Goal: Task Accomplishment & Management: Manage account settings

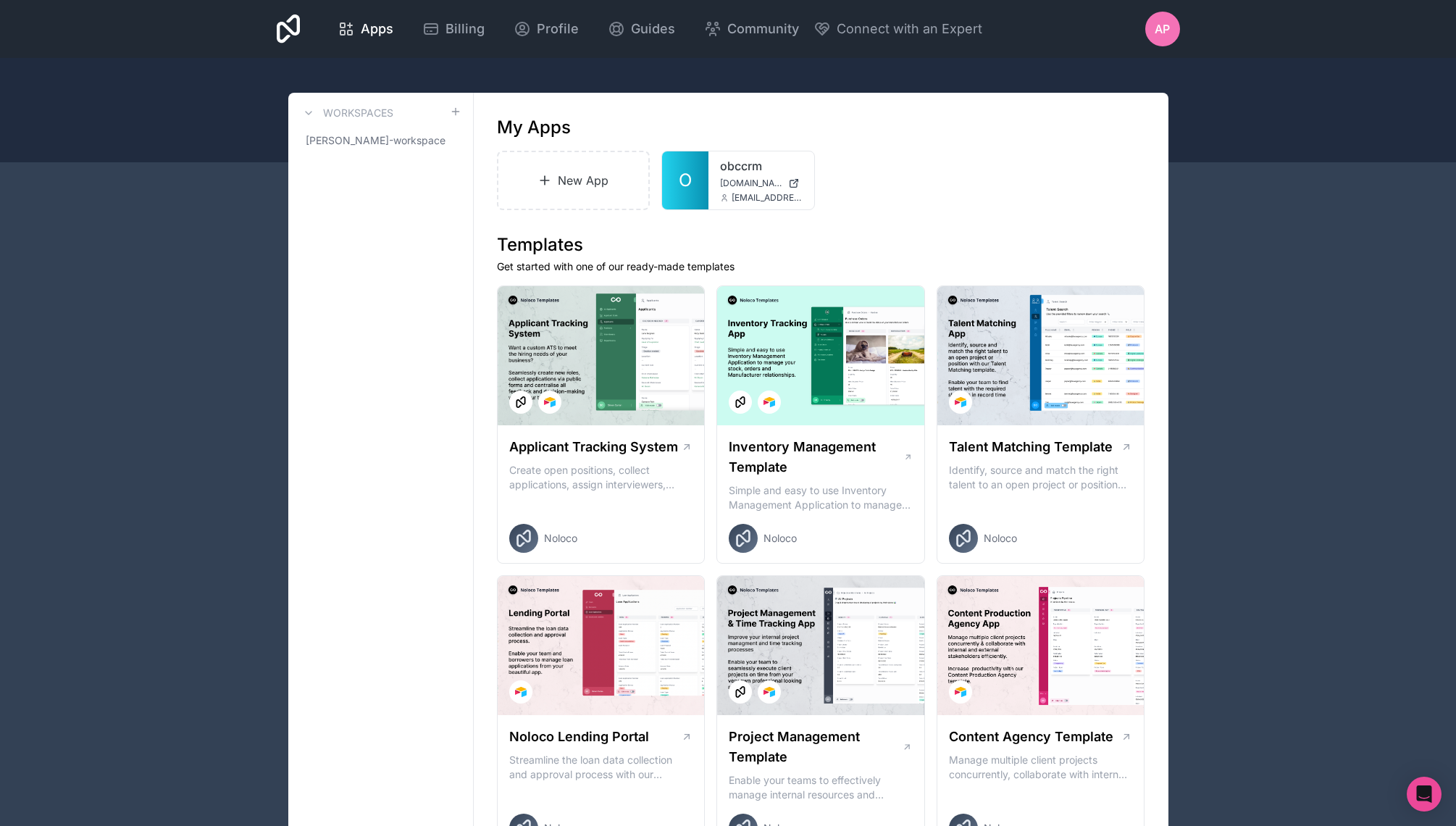
click at [1166, 31] on span "AP" at bounding box center [1162, 28] width 15 height 17
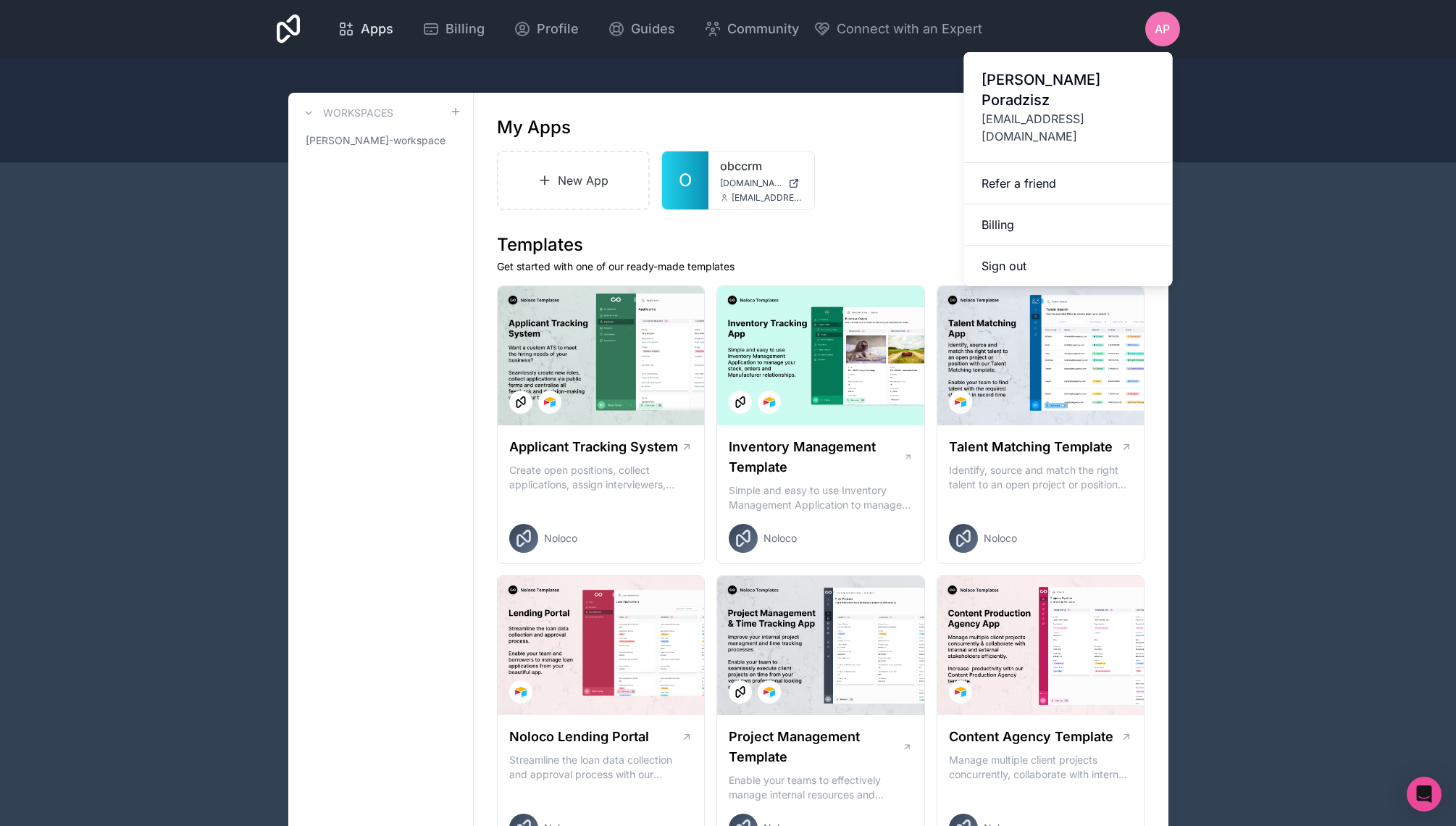
click at [381, 30] on span "Apps" at bounding box center [376, 29] width 32 height 20
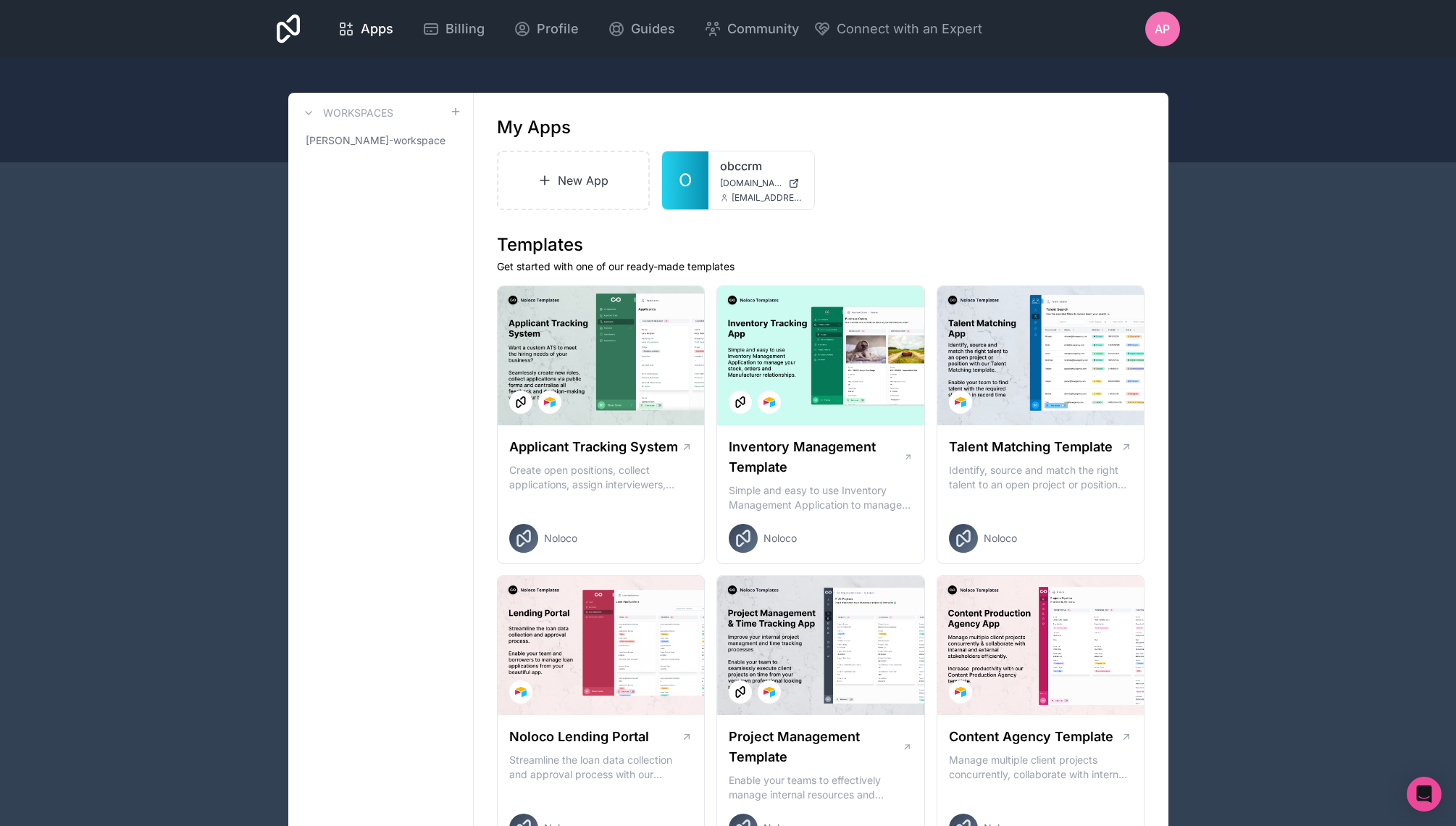
click at [294, 23] on icon at bounding box center [289, 28] width 24 height 29
click at [1161, 27] on span "AP" at bounding box center [1162, 28] width 15 height 17
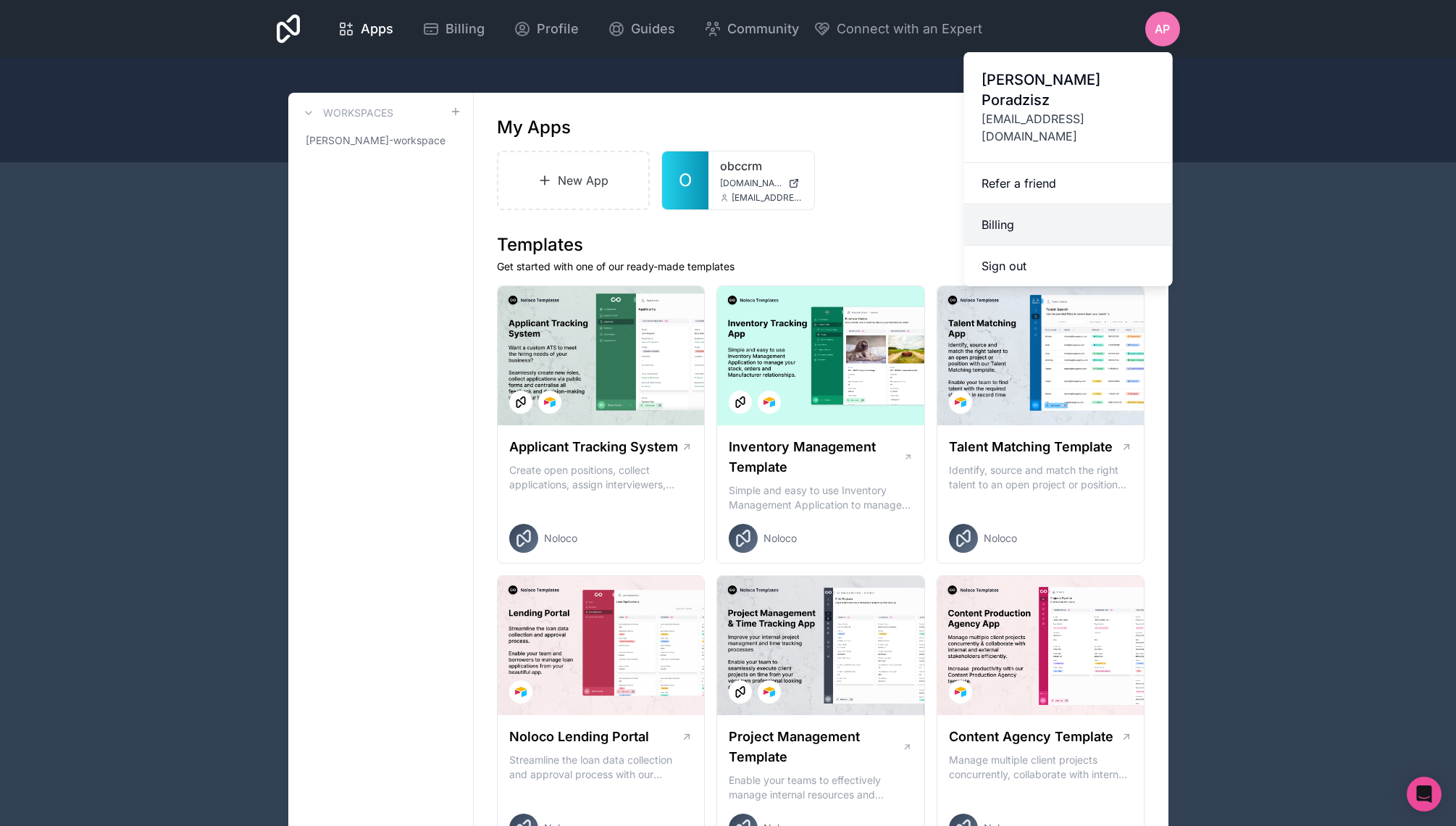
click at [1075, 204] on link "Billing" at bounding box center [1069, 225] width 209 height 41
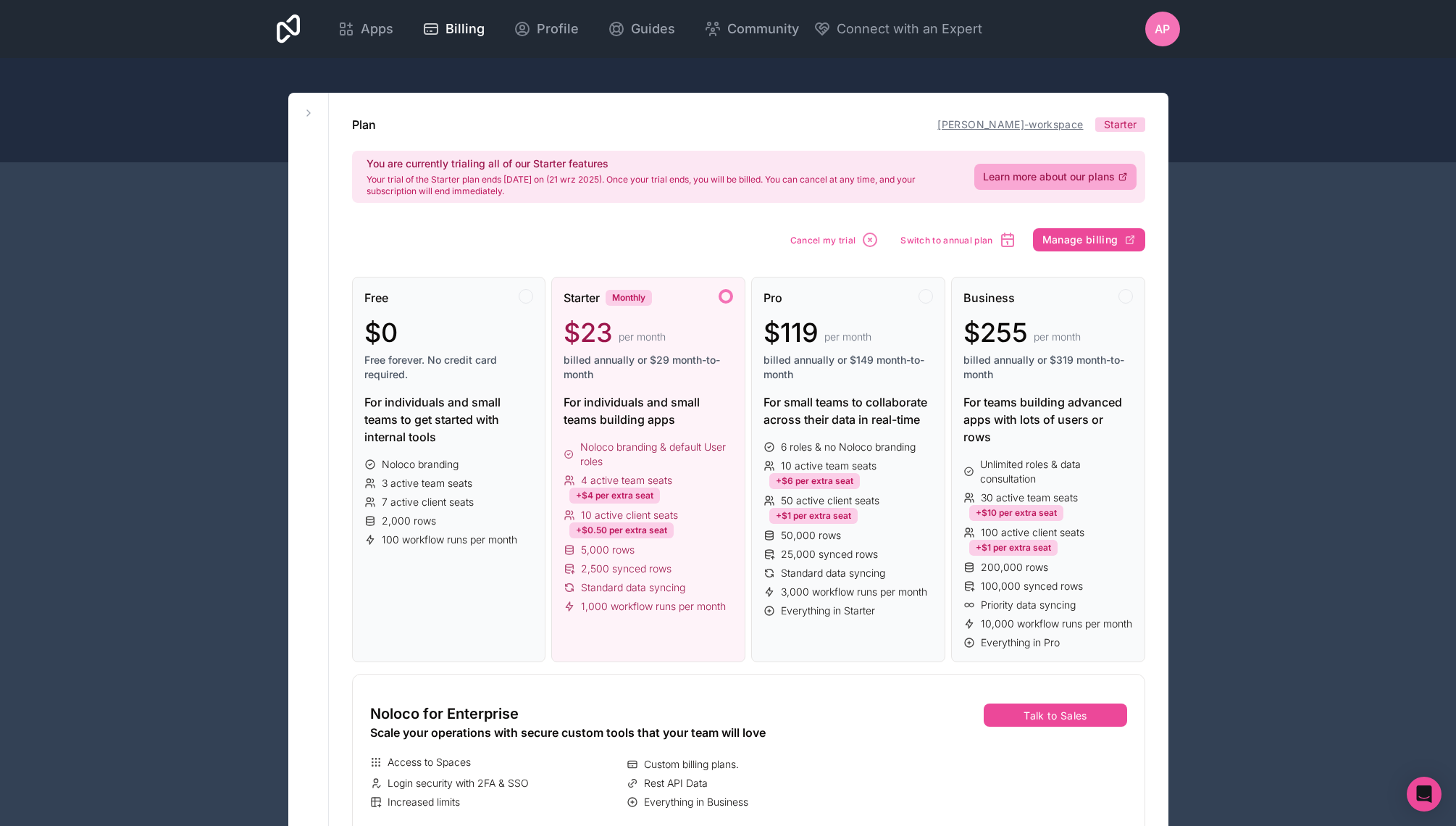
click at [1046, 124] on link "[PERSON_NAME]-workspace" at bounding box center [1010, 124] width 146 height 12
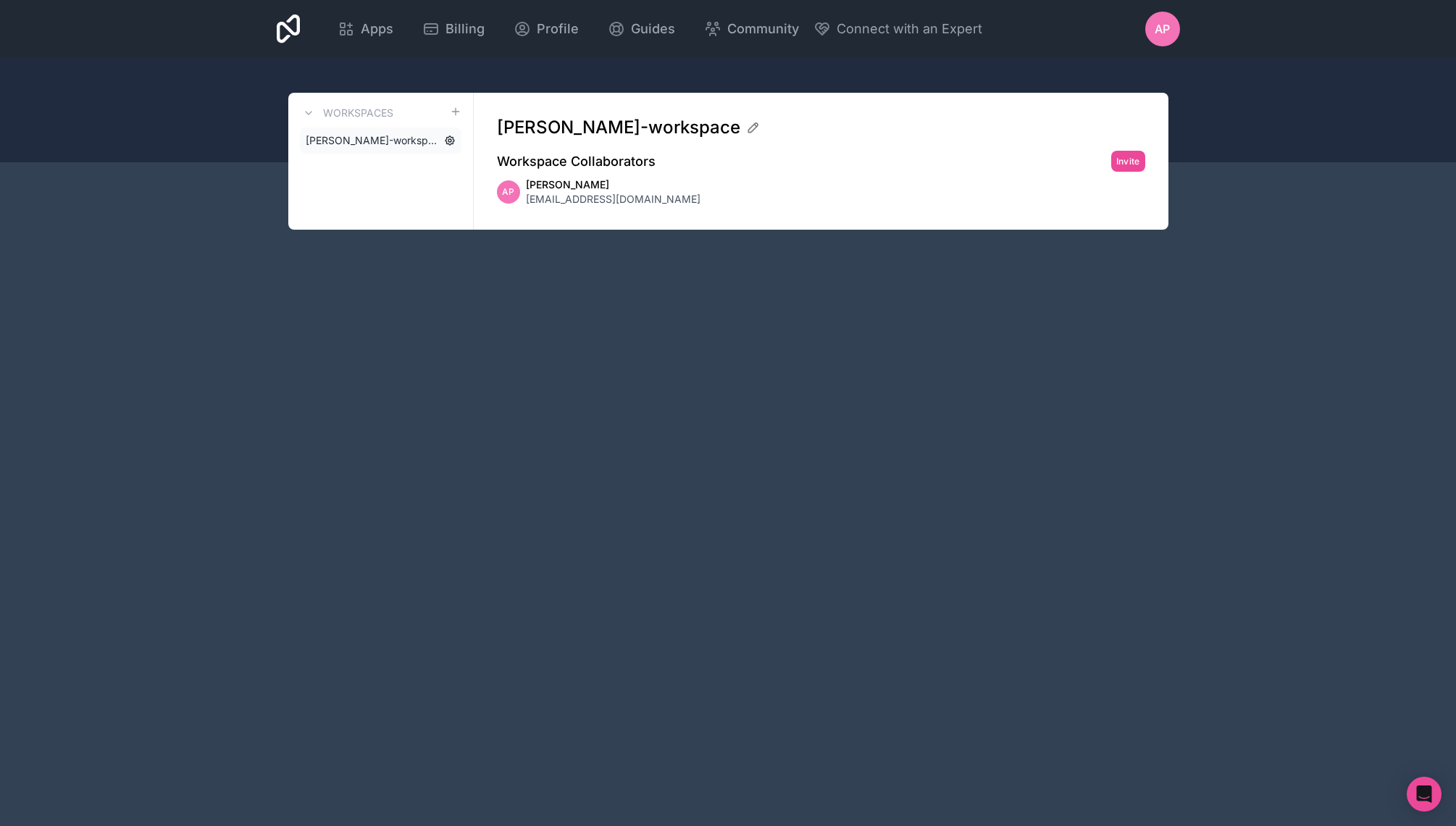
click at [449, 139] on icon at bounding box center [449, 140] width 2 height 2
click at [449, 138] on icon at bounding box center [449, 140] width 12 height 12
click at [449, 137] on icon at bounding box center [449, 140] width 8 height 8
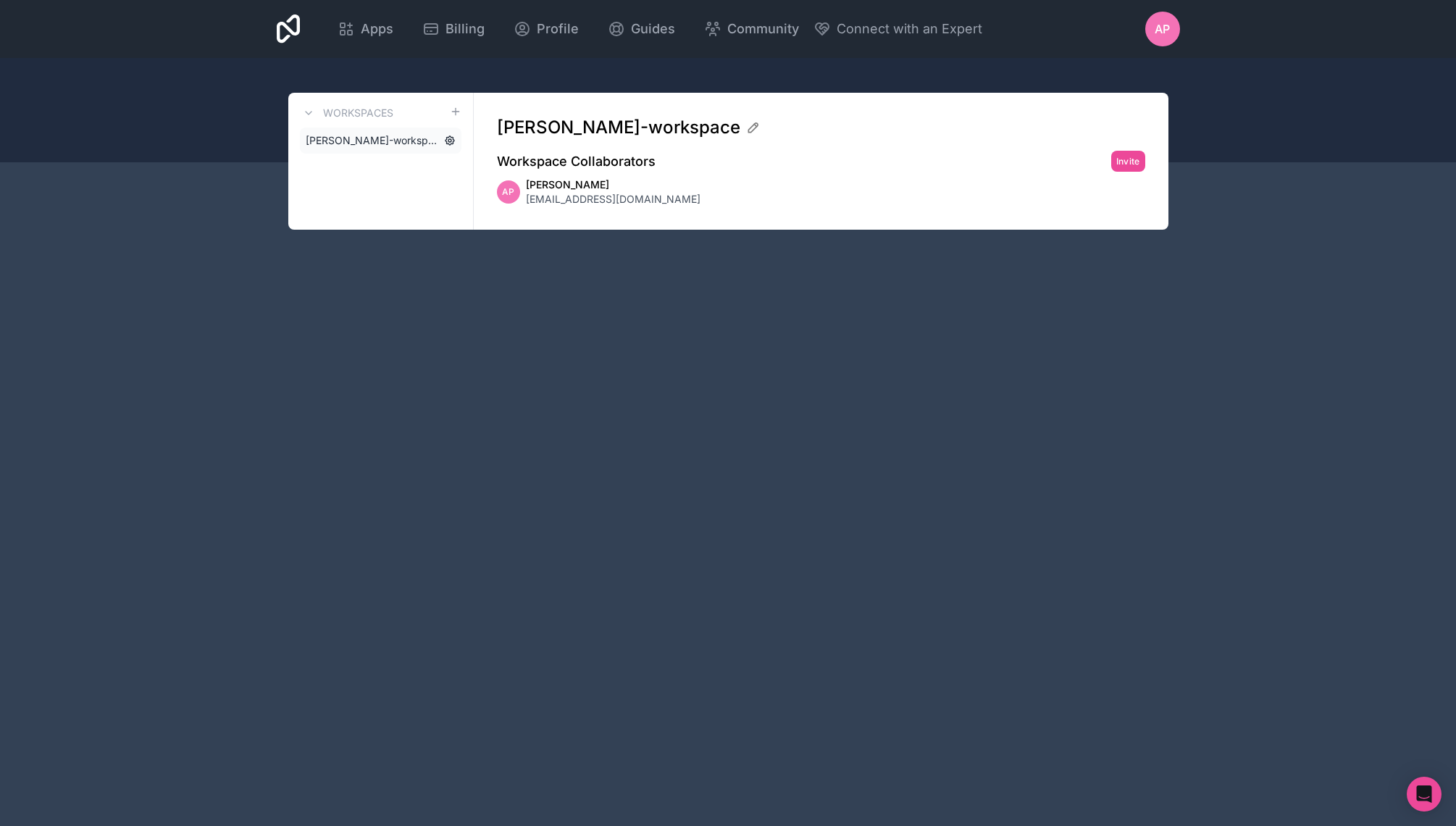
click at [449, 137] on icon at bounding box center [449, 140] width 8 height 8
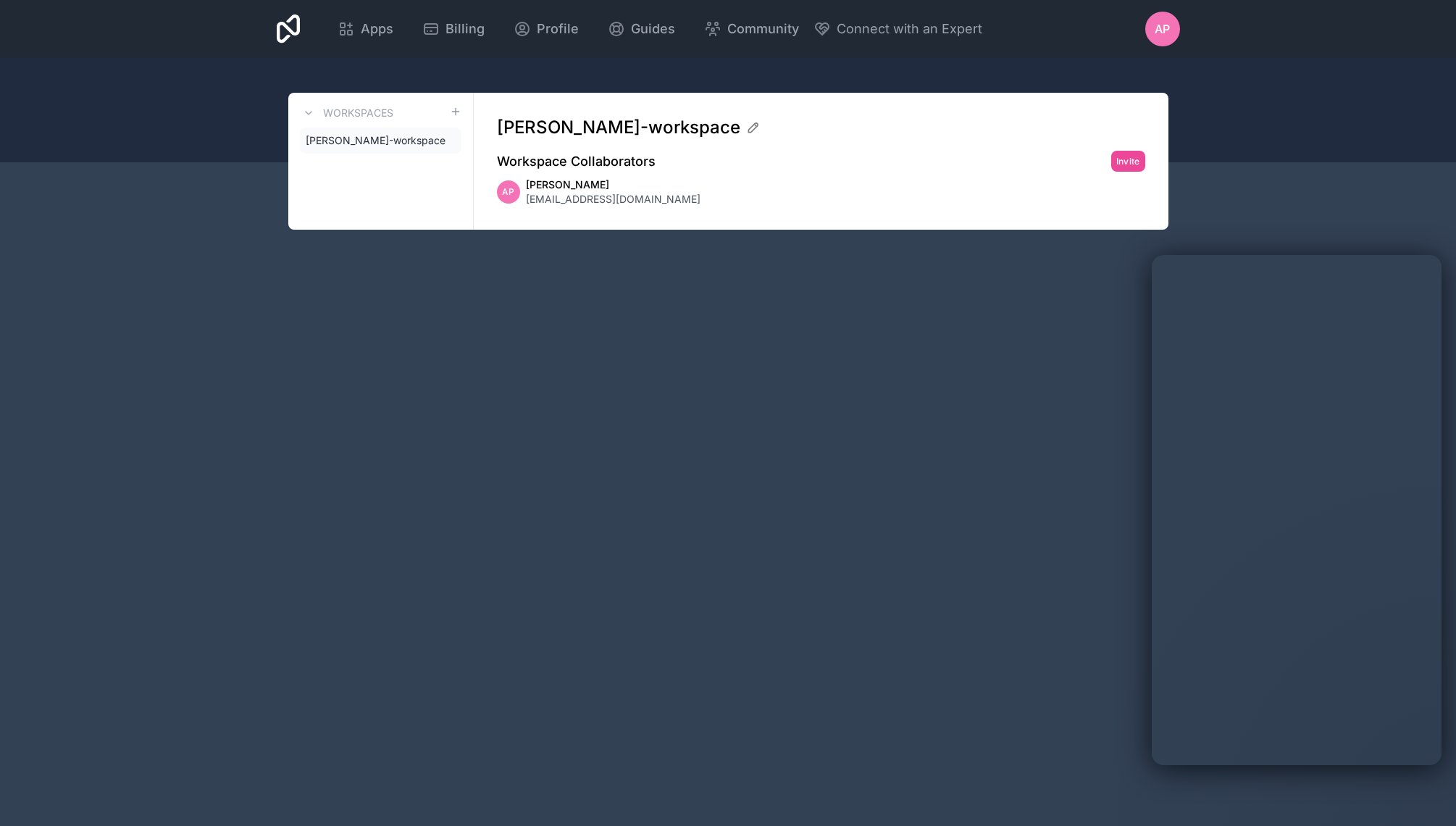
drag, startPoint x: 310, startPoint y: 33, endPoint x: 166, endPoint y: 30, distance: 144.0
click at [232, 33] on div "Apps Billing Profile Guides Community Connect with an Expert AP Billing Profile…" at bounding box center [728, 29] width 1456 height 58
click at [292, 32] on icon at bounding box center [289, 28] width 24 height 29
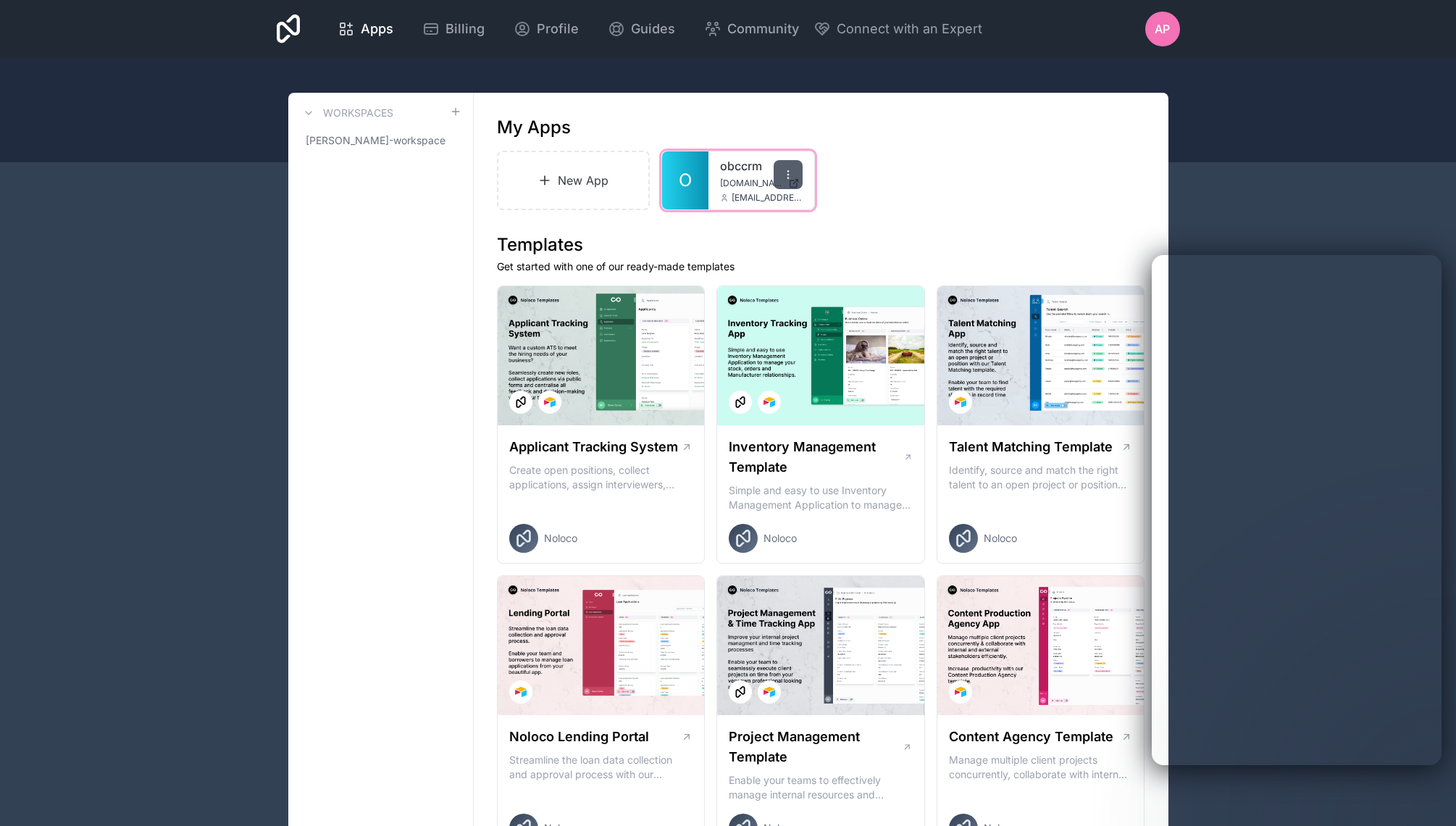
click at [780, 170] on div at bounding box center [788, 174] width 29 height 29
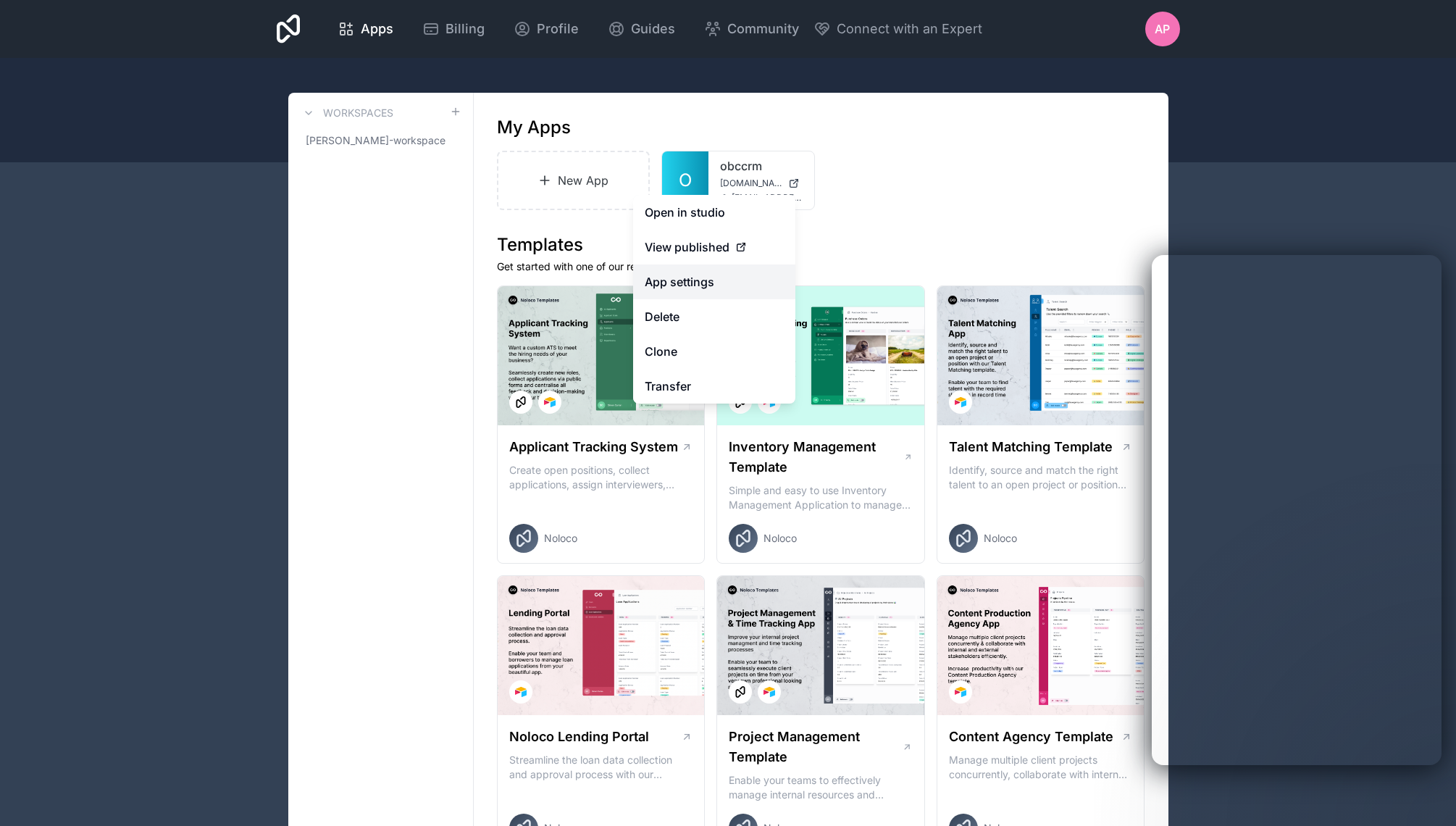
click at [733, 275] on link "App settings" at bounding box center [714, 282] width 163 height 35
